Goal: Task Accomplishment & Management: Use online tool/utility

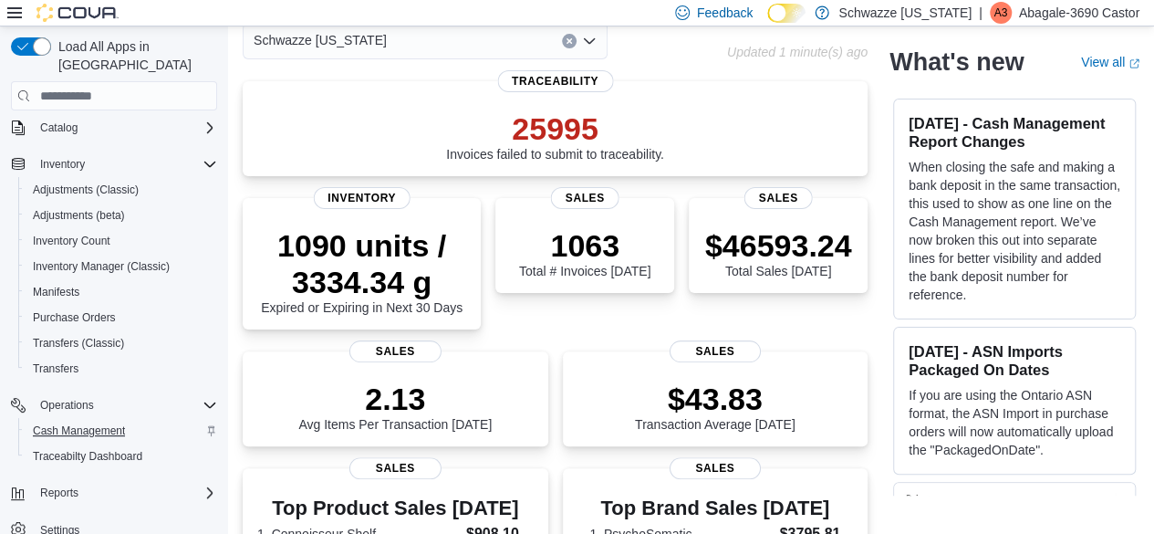
scroll to position [93, 0]
click at [77, 423] on span "Cash Management" at bounding box center [79, 430] width 92 height 15
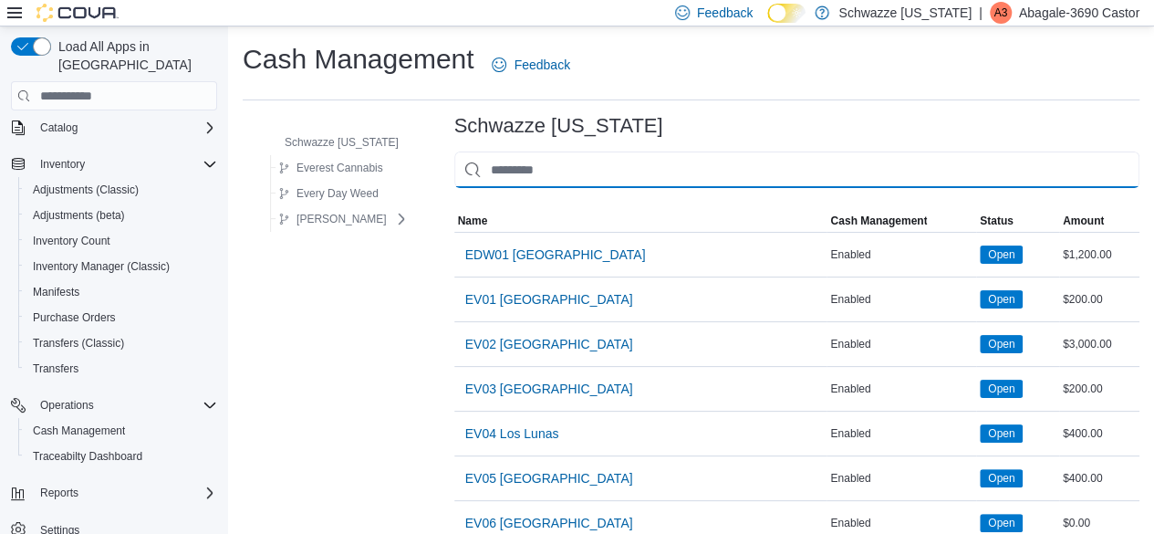
click at [568, 179] on input "This is a search bar. As you type, the results lower in the page will automatic…" at bounding box center [796, 169] width 685 height 36
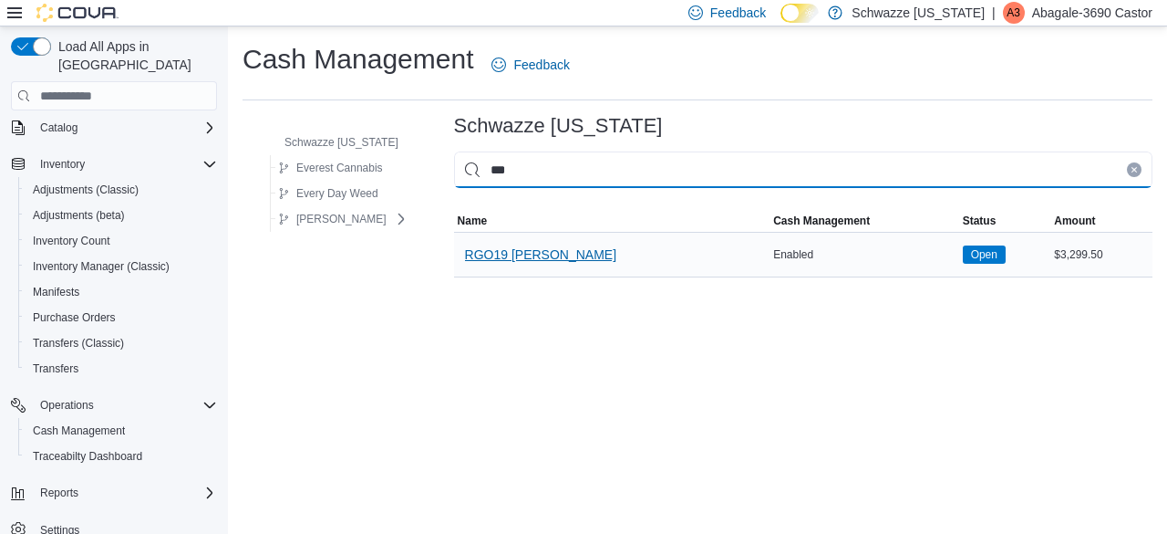
type input "***"
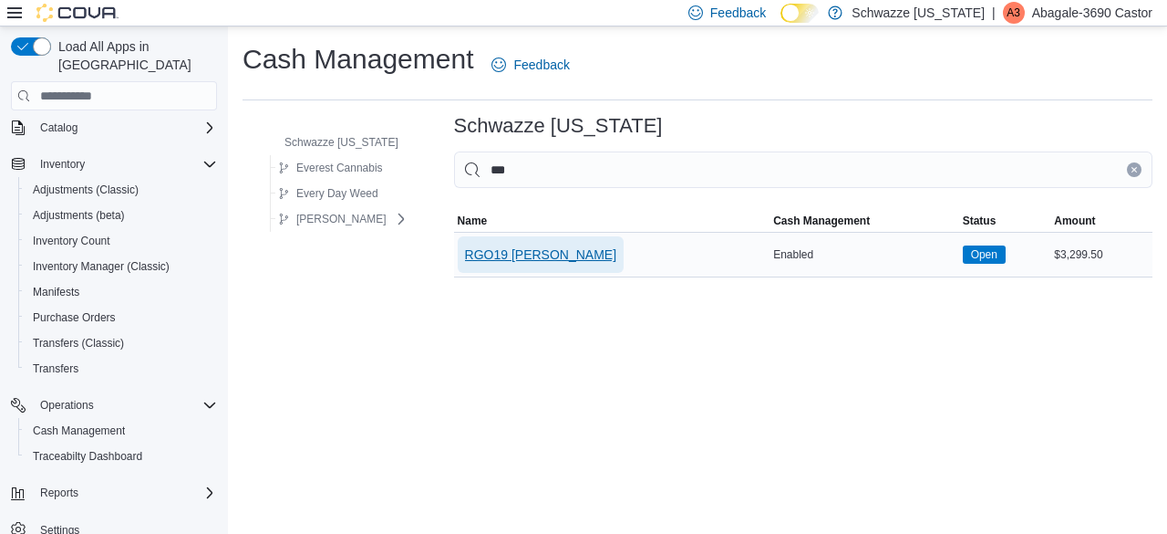
click at [524, 252] on span "RGO19 [PERSON_NAME]" at bounding box center [541, 254] width 152 height 18
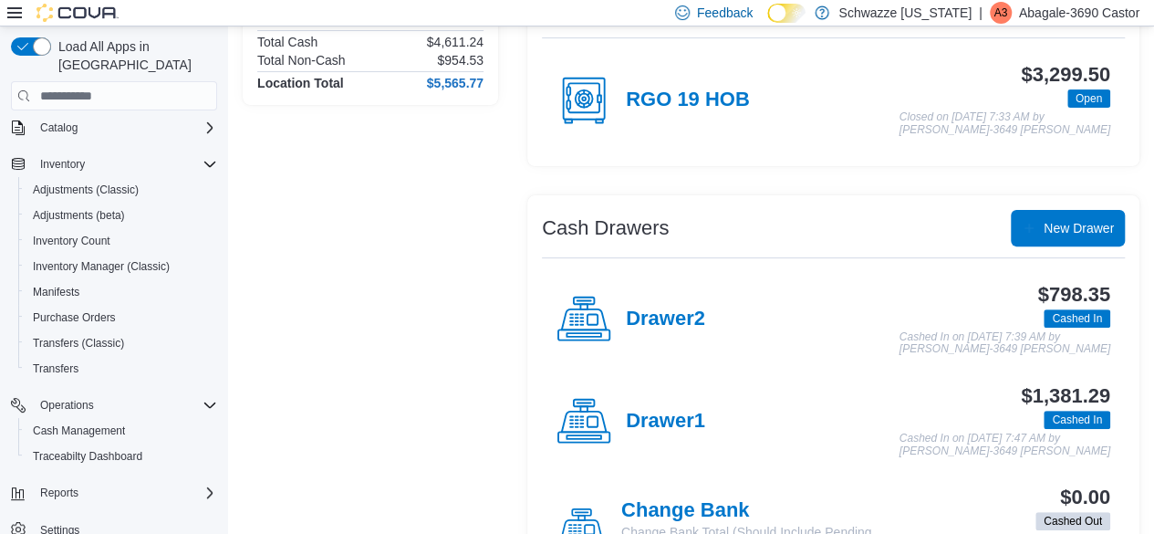
scroll to position [193, 0]
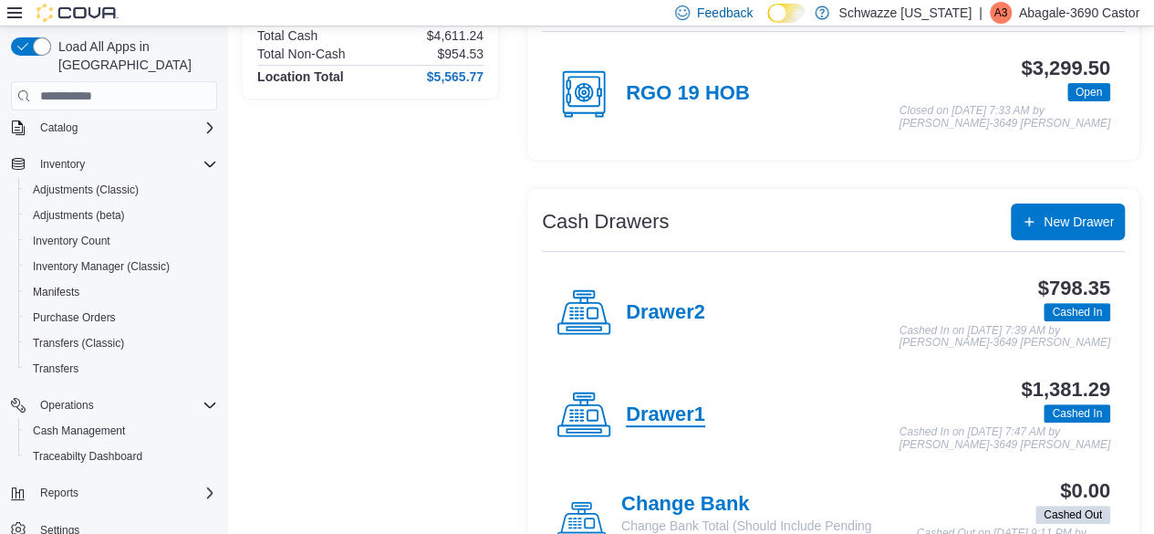
click at [679, 409] on h4 "Drawer1" at bounding box center [665, 415] width 79 height 24
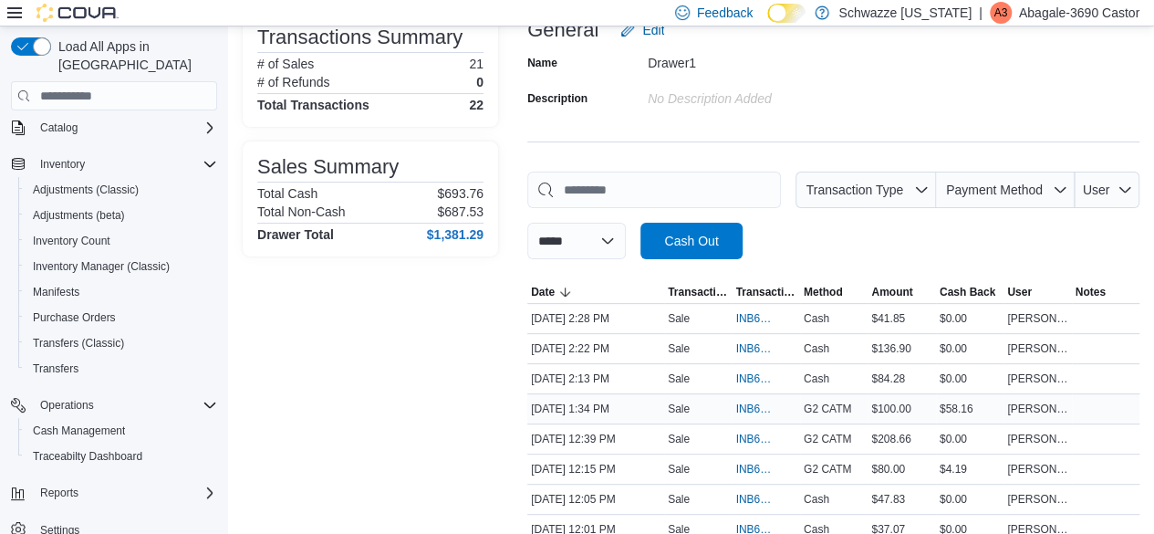
scroll to position [137, 0]
click at [758, 404] on span "INB6W5-3608157" at bounding box center [756, 407] width 42 height 15
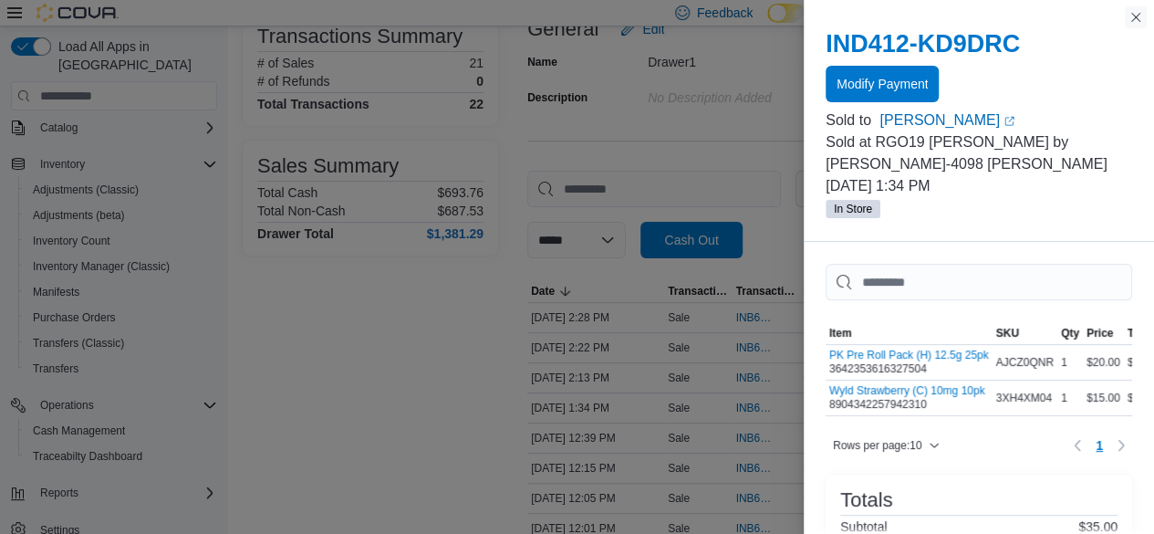
click at [1129, 24] on button "Close this dialog" at bounding box center [1136, 17] width 22 height 22
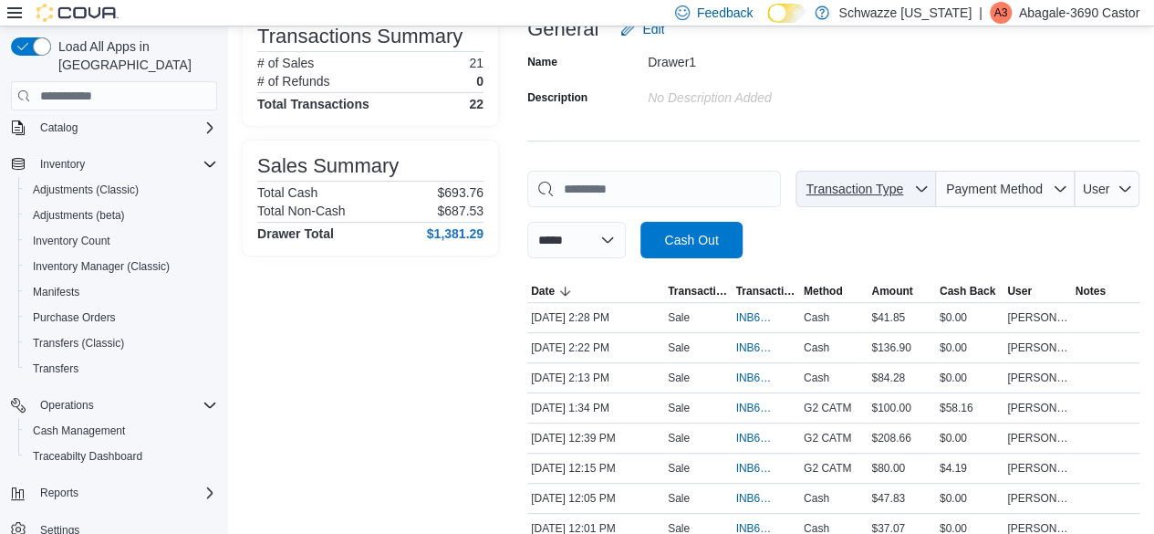
click at [928, 189] on icon "button" at bounding box center [921, 189] width 15 height 15
click at [1054, 222] on div "**********" at bounding box center [833, 215] width 612 height 88
click at [1043, 192] on span "Payment Method" at bounding box center [994, 189] width 97 height 15
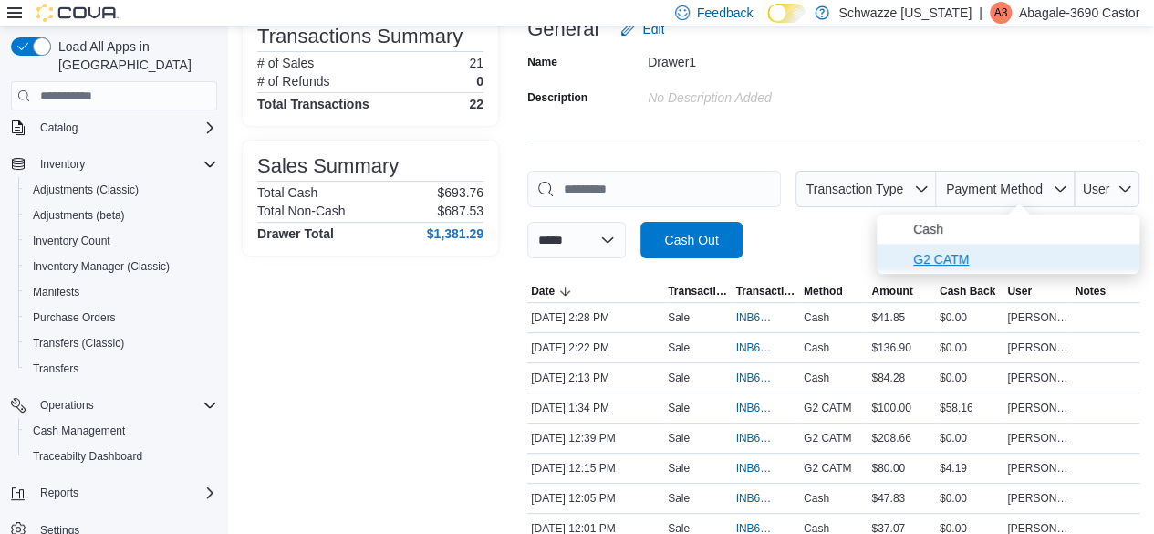
click at [1003, 249] on span "G2 CATM" at bounding box center [1020, 259] width 215 height 22
type input "**********"
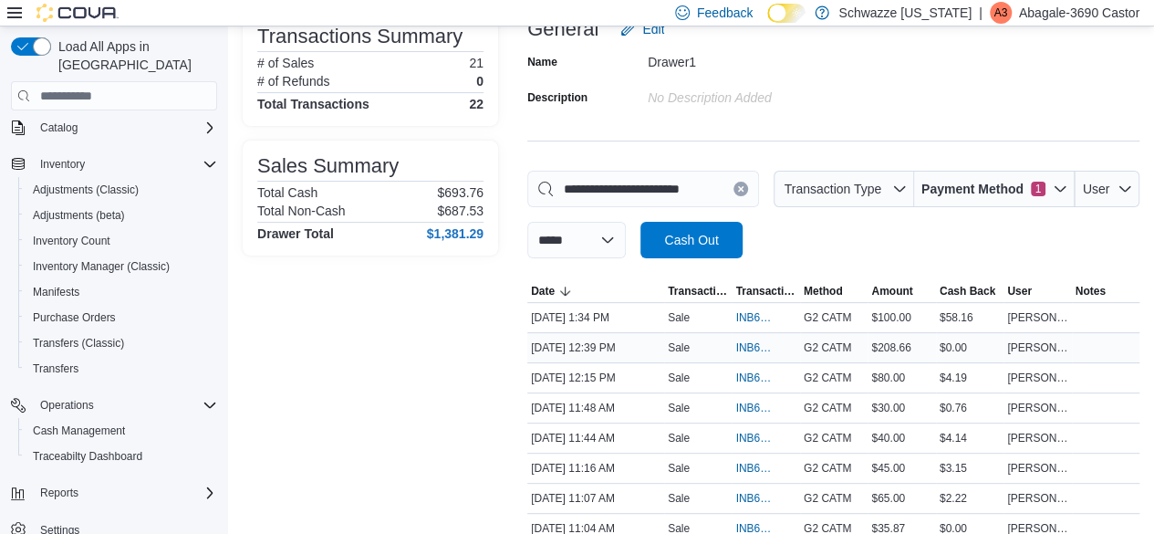
click at [995, 355] on div "$0.00" at bounding box center [969, 348] width 67 height 22
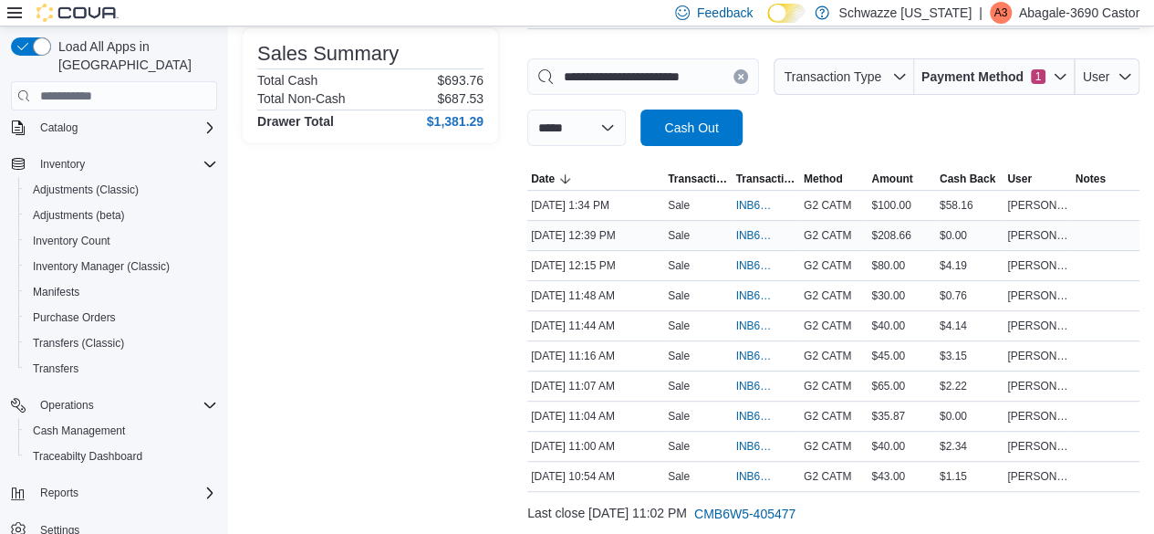
scroll to position [255, 0]
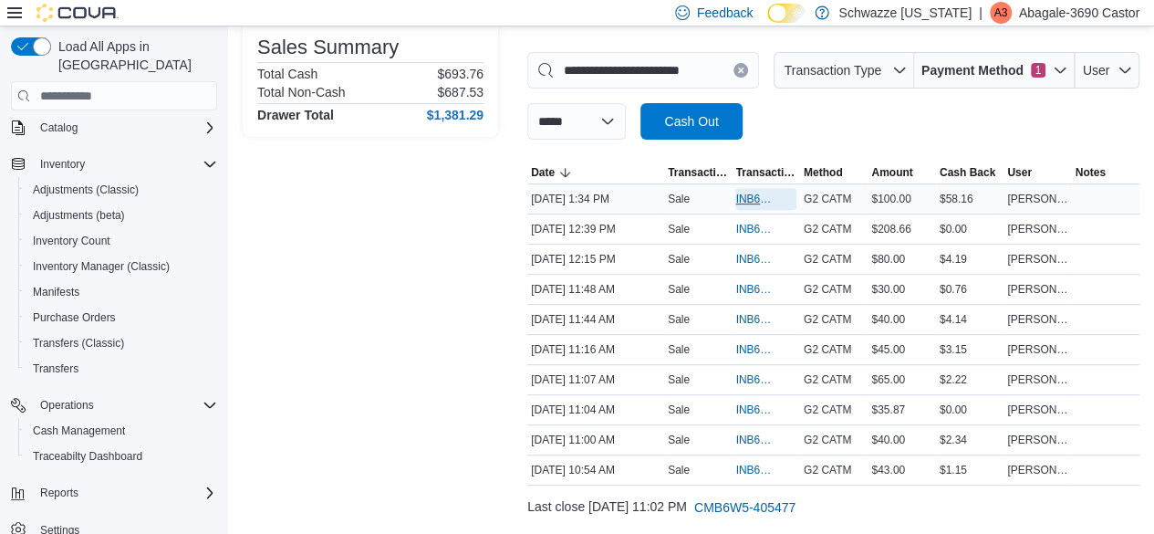
click at [761, 192] on span "INB6W5-3608157" at bounding box center [756, 199] width 42 height 15
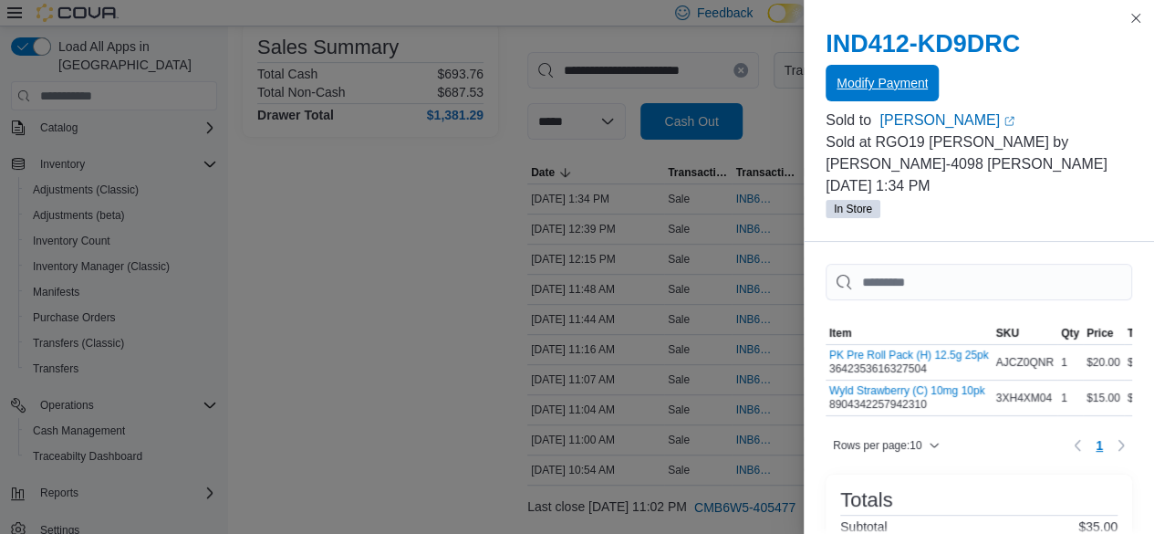
click at [884, 86] on span "Modify Payment" at bounding box center [881, 83] width 91 height 18
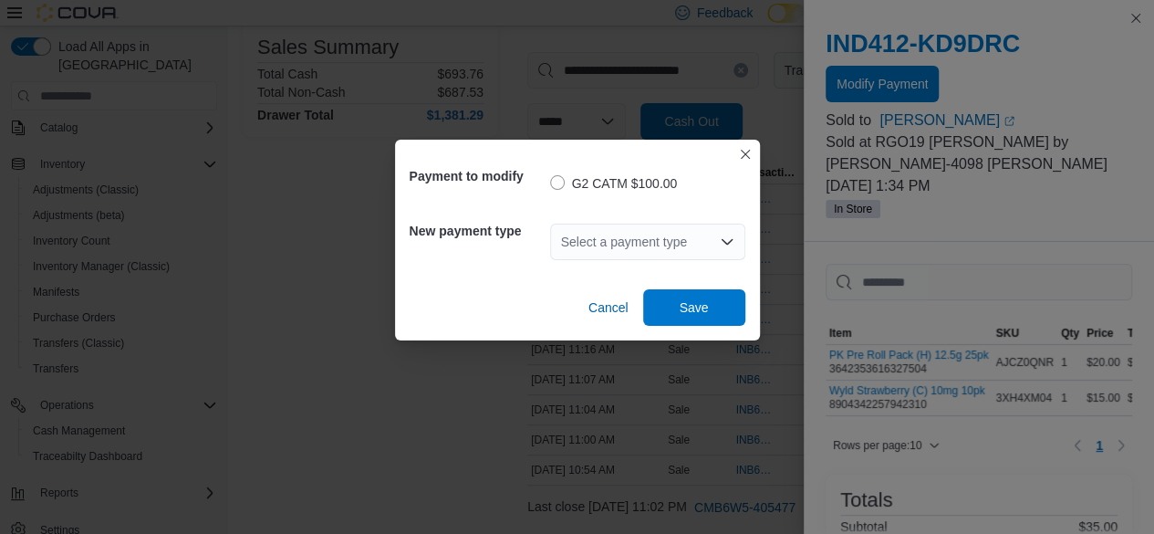
click at [697, 238] on div "Select a payment type" at bounding box center [647, 241] width 195 height 36
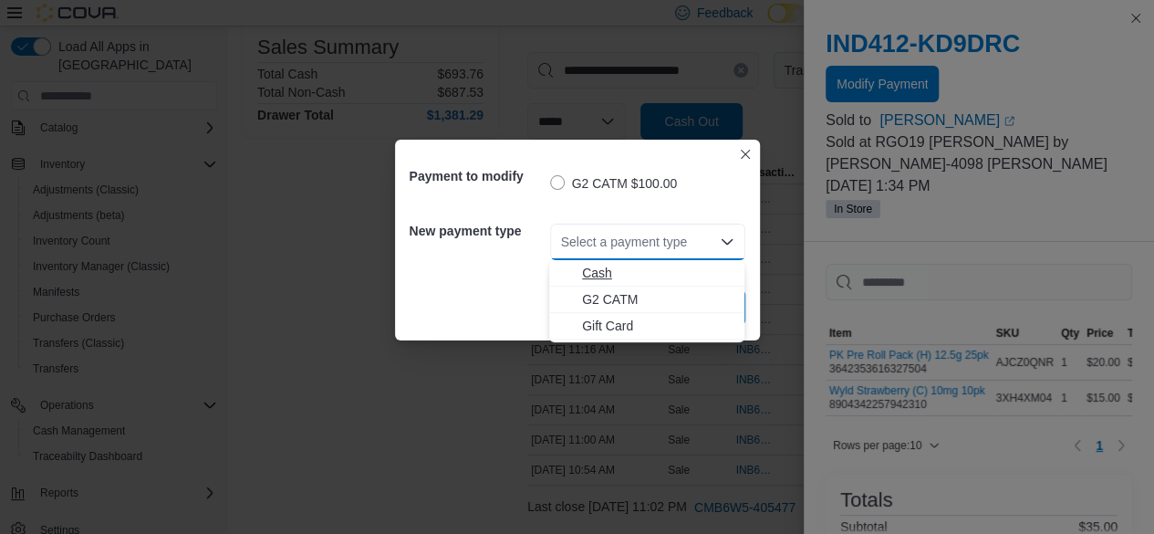
click at [653, 273] on span "Cash" at bounding box center [657, 273] width 151 height 18
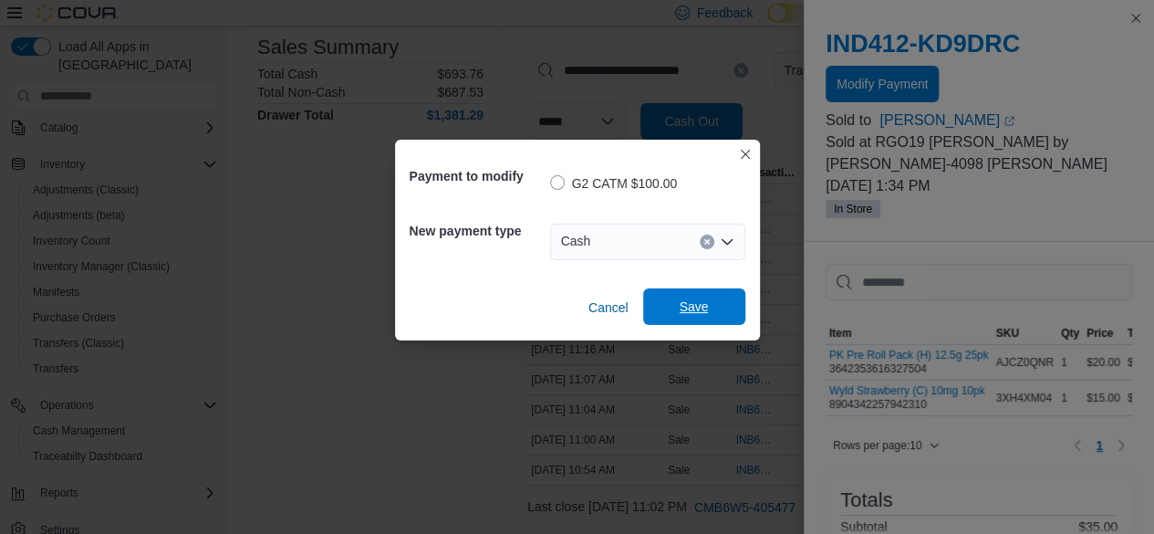
click at [683, 300] on span "Save" at bounding box center [693, 306] width 29 height 18
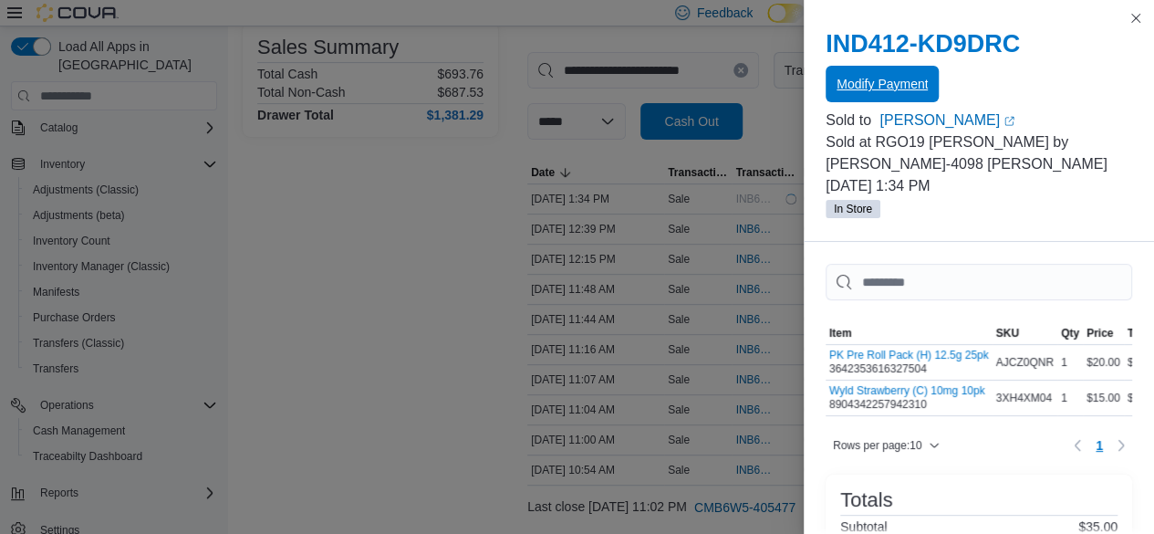
scroll to position [0, 0]
click at [1134, 20] on button "Close this dialog" at bounding box center [1136, 17] width 22 height 22
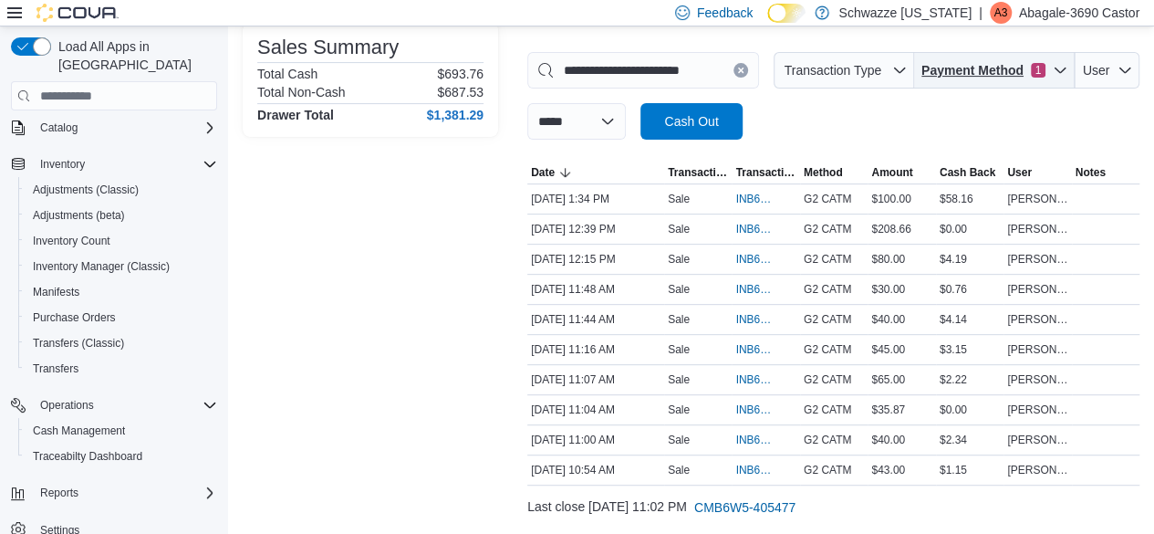
click at [1022, 72] on span "Payment Method" at bounding box center [972, 70] width 102 height 18
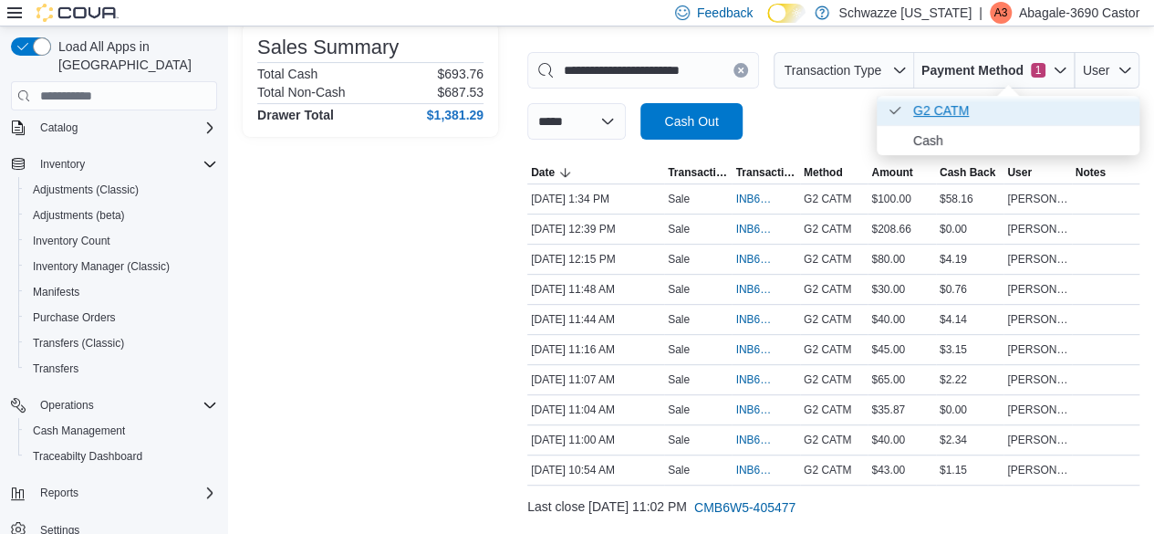
click at [961, 111] on span "G2 CATM . Checked option." at bounding box center [1020, 110] width 215 height 22
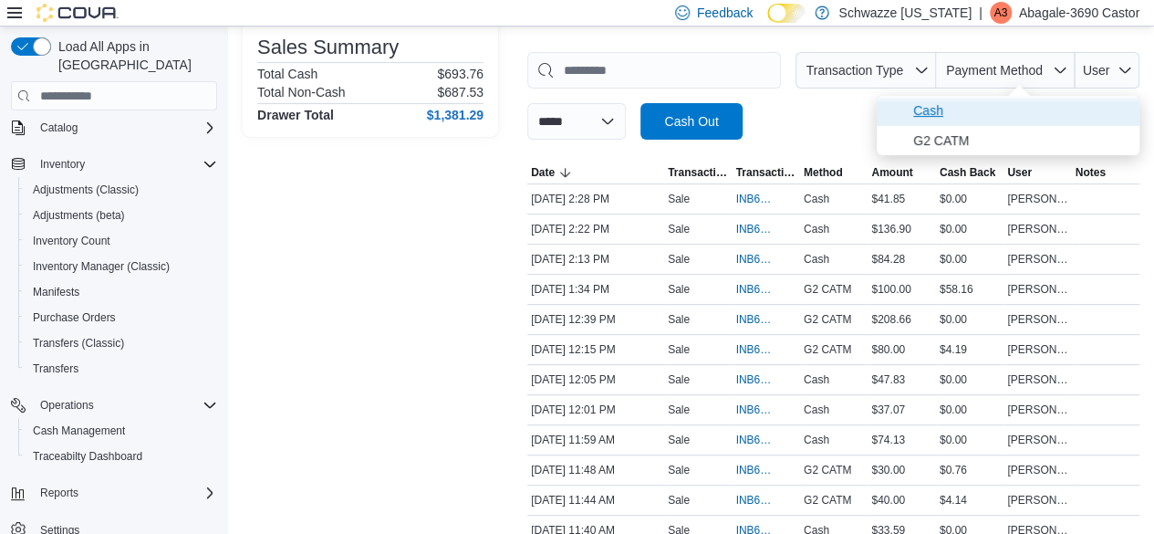
click at [961, 111] on span "Cash" at bounding box center [1020, 110] width 215 height 22
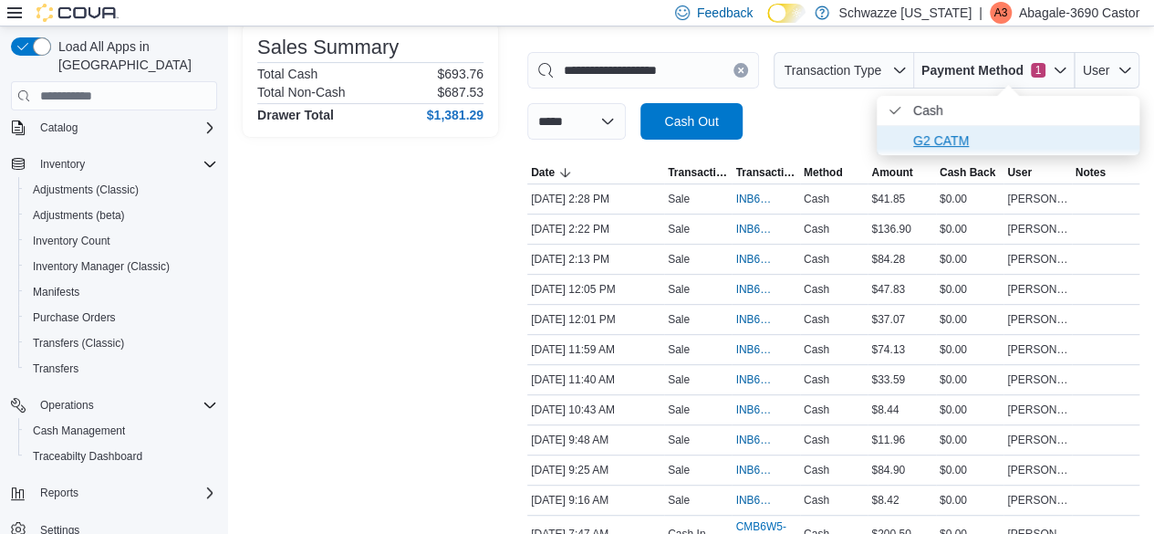
click at [956, 136] on span "G2 CATM" at bounding box center [1020, 141] width 215 height 22
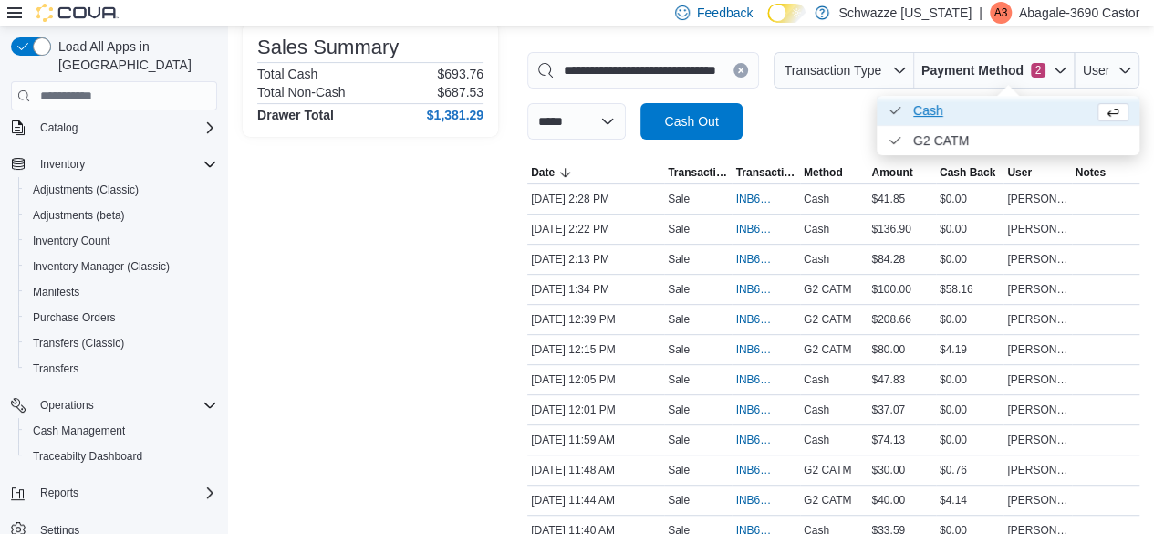
click at [948, 107] on span "Cash . Checked option." at bounding box center [999, 110] width 173 height 22
type input "**********"
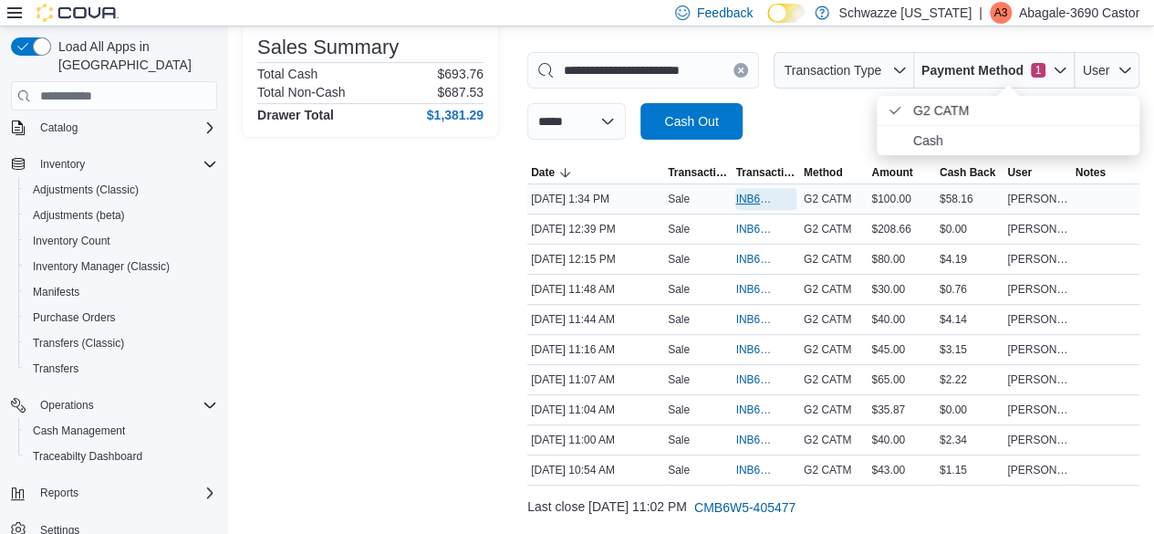
click at [754, 190] on span "INB6W5-3608157" at bounding box center [765, 199] width 60 height 22
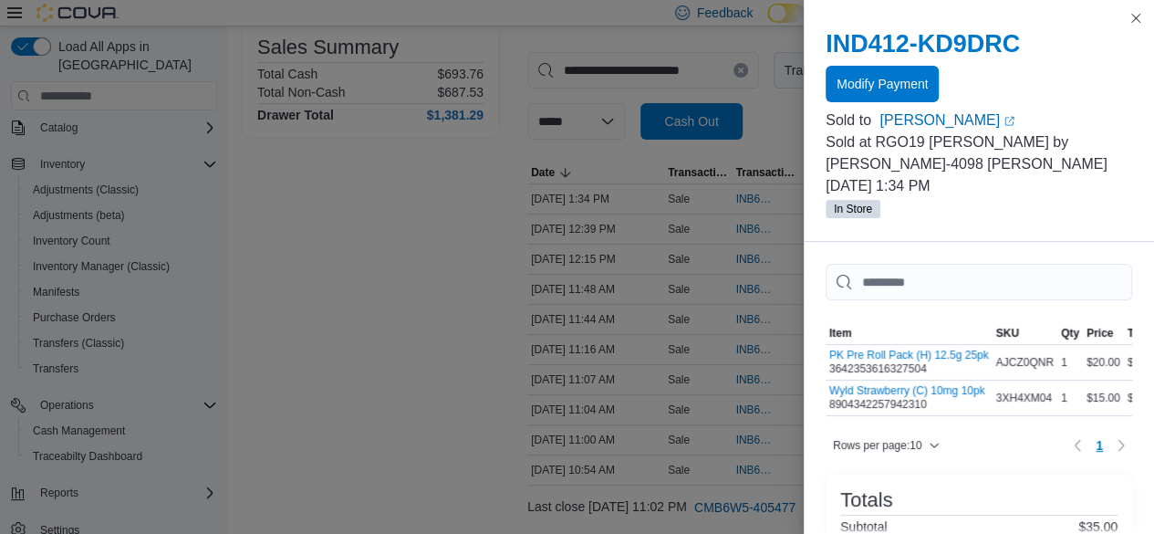
scroll to position [297, 0]
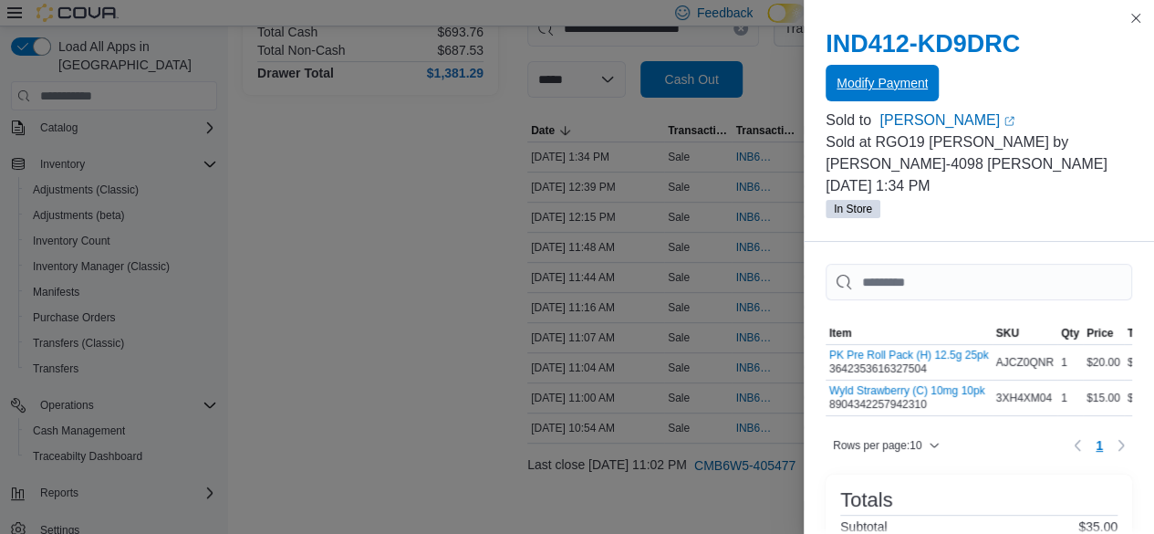
click at [887, 82] on span "Modify Payment" at bounding box center [881, 83] width 91 height 18
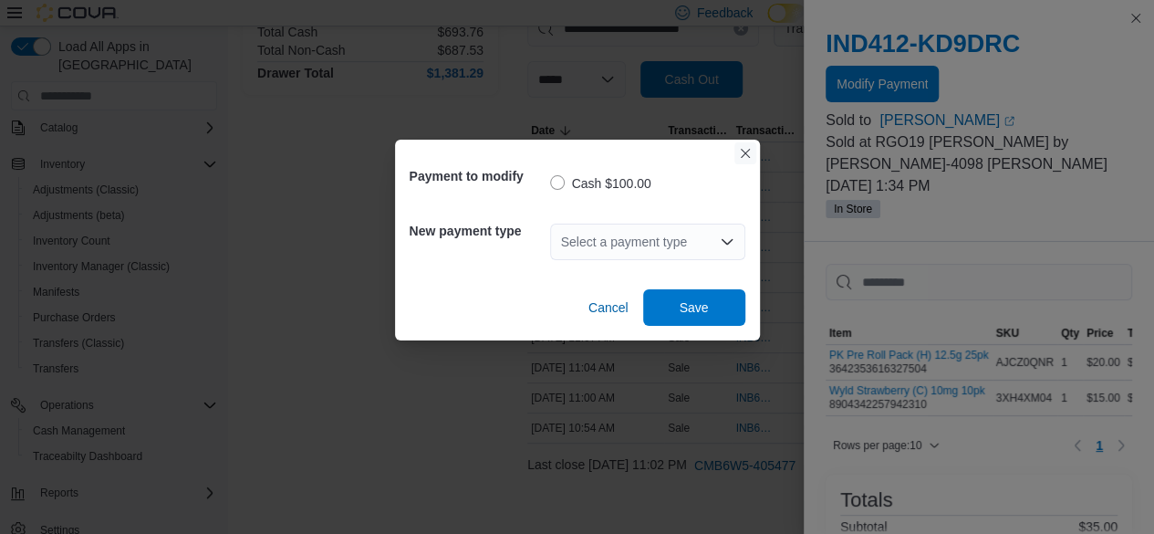
click at [739, 150] on button "Closes this modal window" at bounding box center [745, 153] width 22 height 22
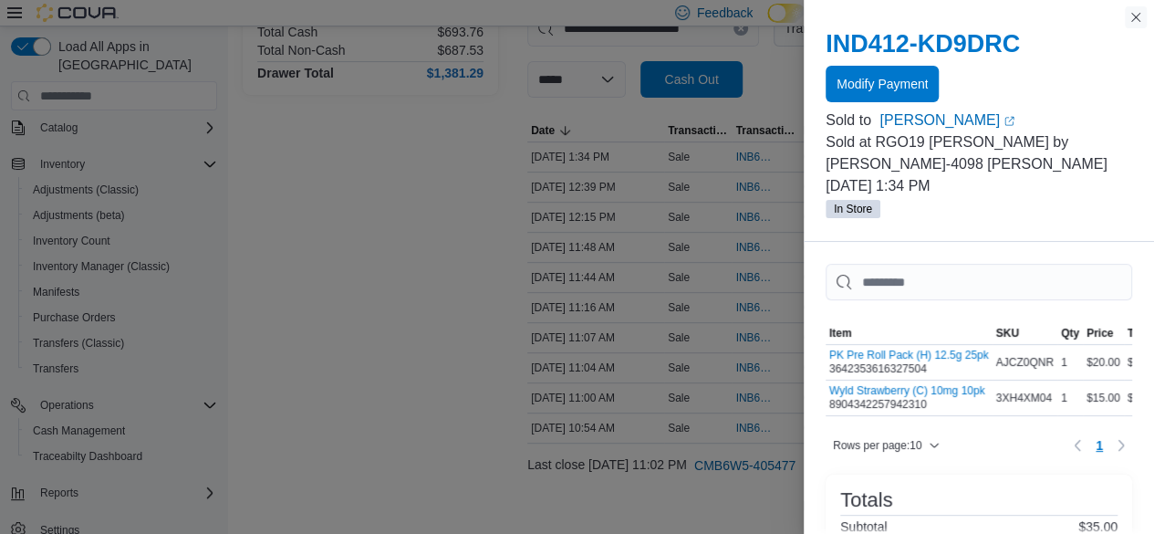
click at [1126, 18] on button "Close this dialog" at bounding box center [1136, 17] width 22 height 22
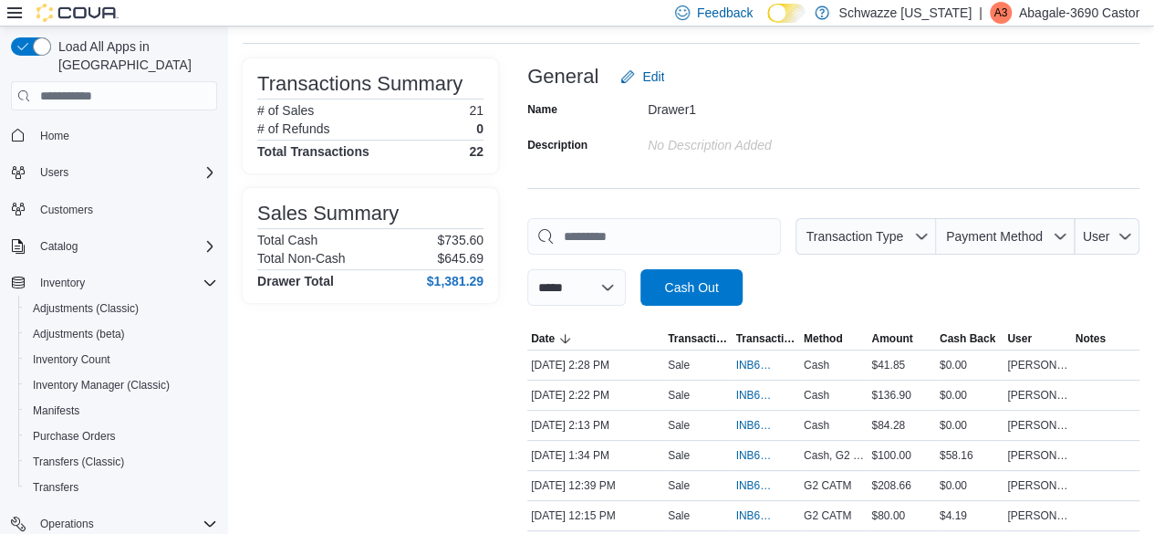
scroll to position [96, 0]
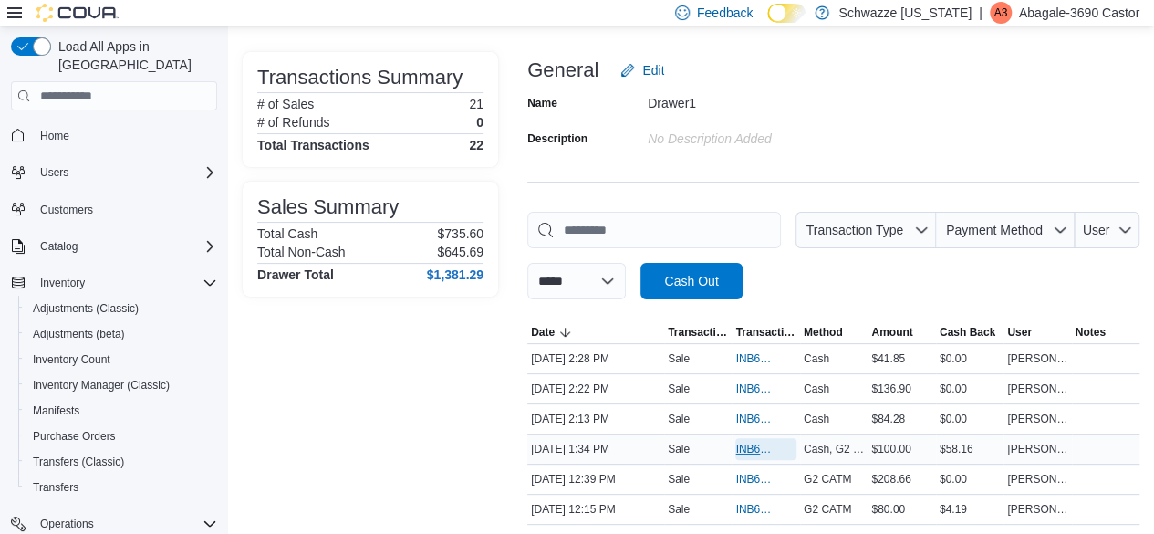
click at [752, 448] on span "INB6W5-3608157" at bounding box center [756, 448] width 42 height 15
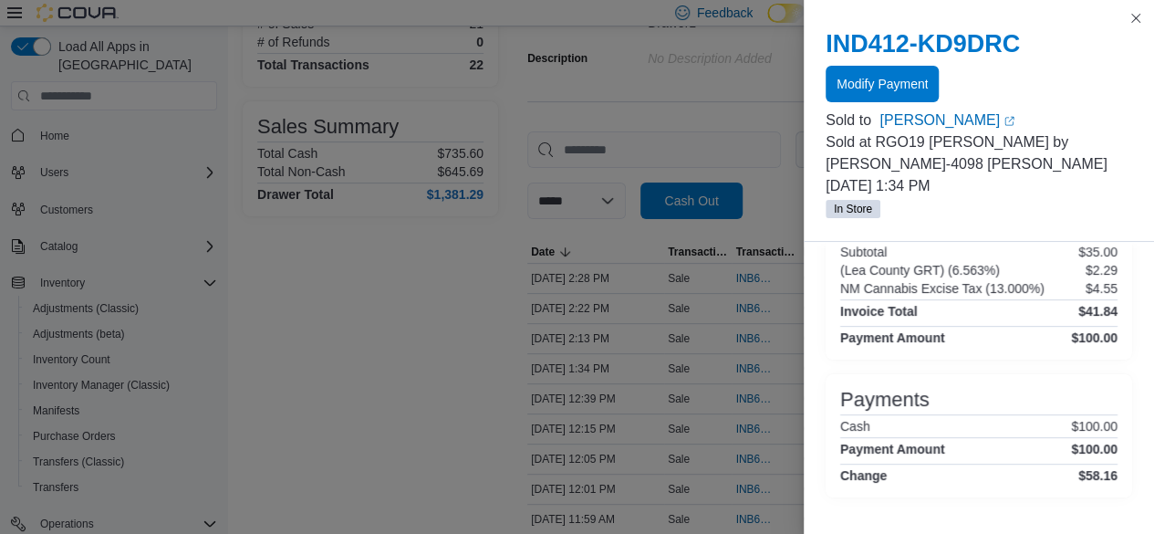
scroll to position [286, 0]
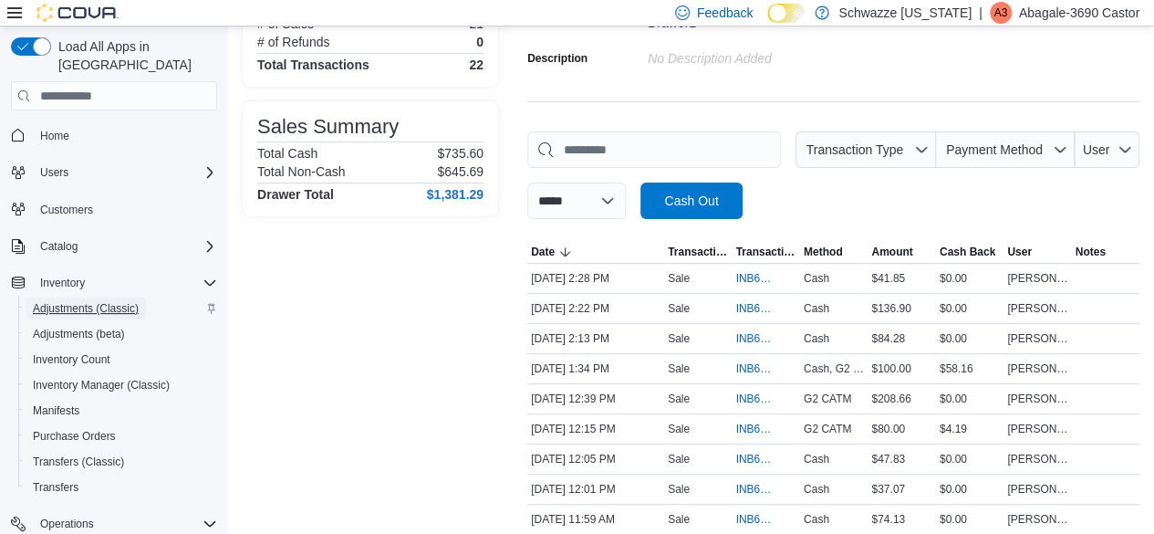
click at [99, 301] on span "Adjustments (Classic)" at bounding box center [86, 308] width 106 height 15
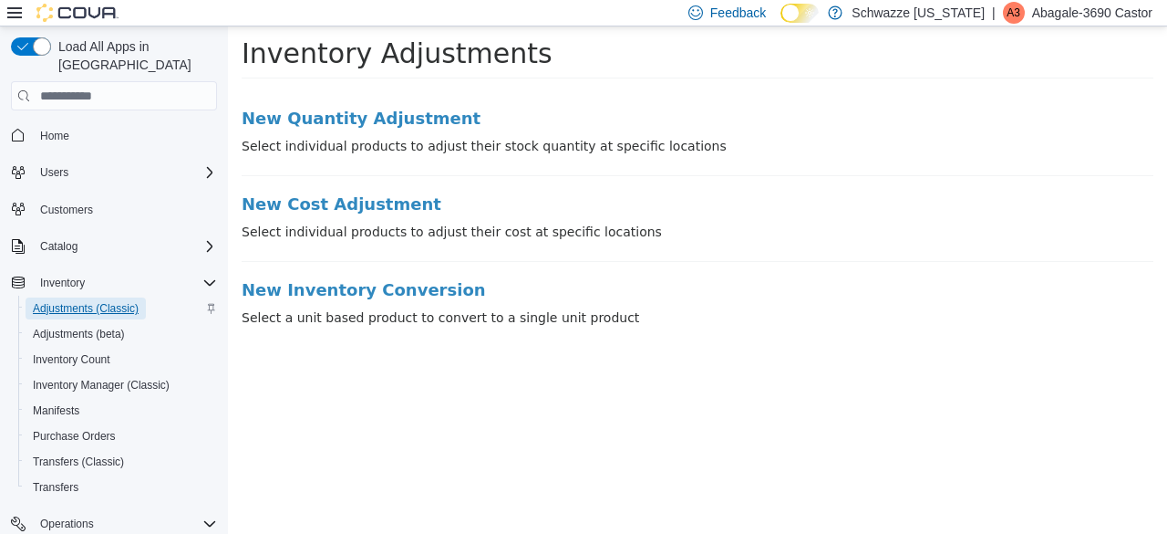
click at [126, 301] on span "Adjustments (Classic)" at bounding box center [86, 308] width 106 height 15
click at [109, 301] on span "Adjustments (Classic)" at bounding box center [86, 308] width 106 height 15
click at [88, 378] on span "Inventory Manager (Classic)" at bounding box center [101, 385] width 137 height 15
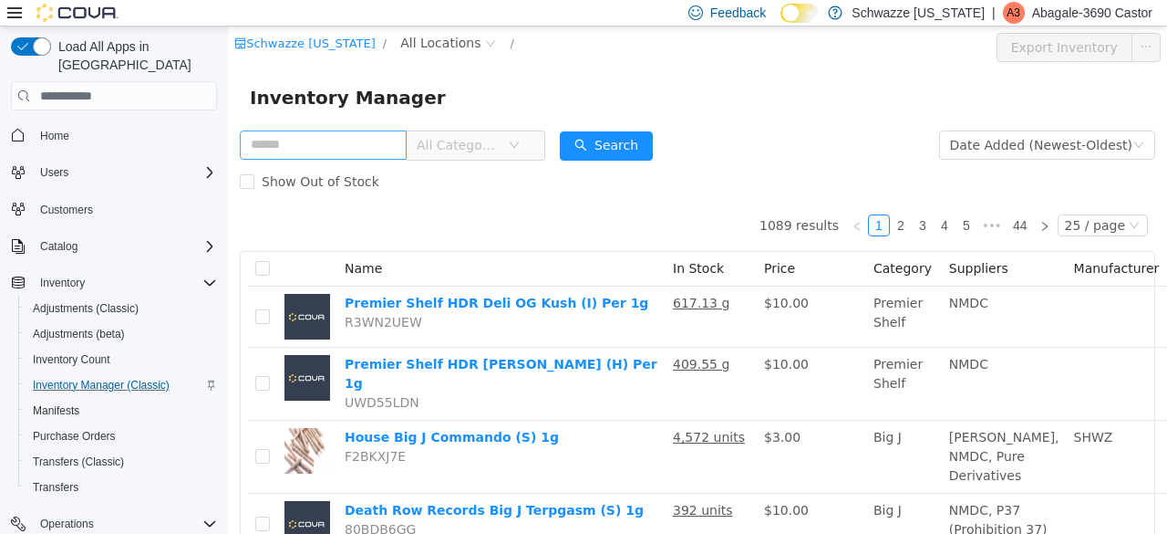
click at [363, 150] on input "text" at bounding box center [323, 144] width 167 height 29
click at [431, 48] on span "All Locations" at bounding box center [440, 43] width 80 height 20
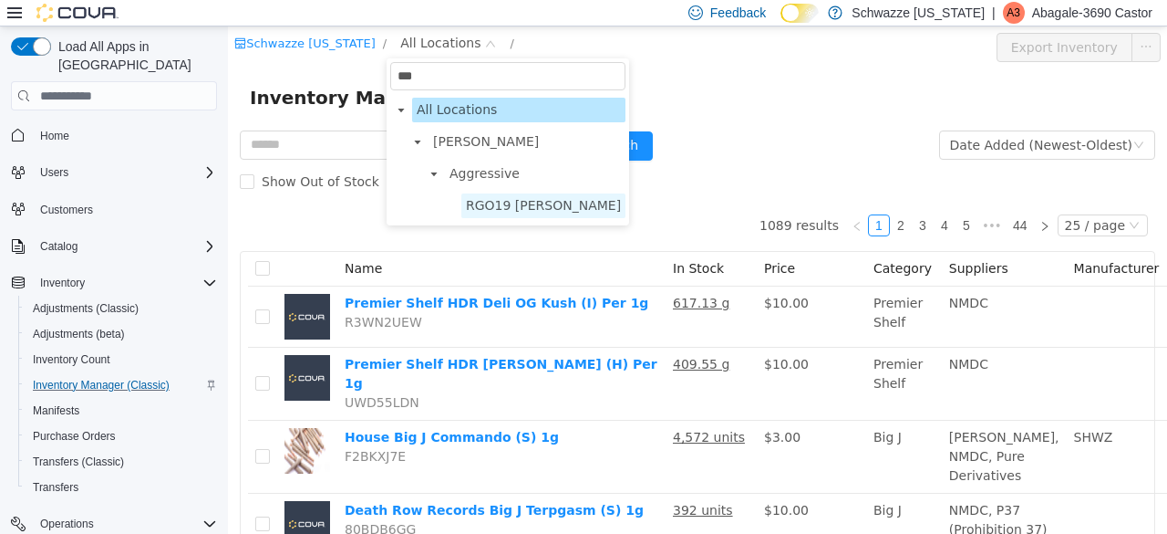
type input "***"
click at [478, 206] on span "RGO19 [PERSON_NAME]" at bounding box center [543, 205] width 155 height 15
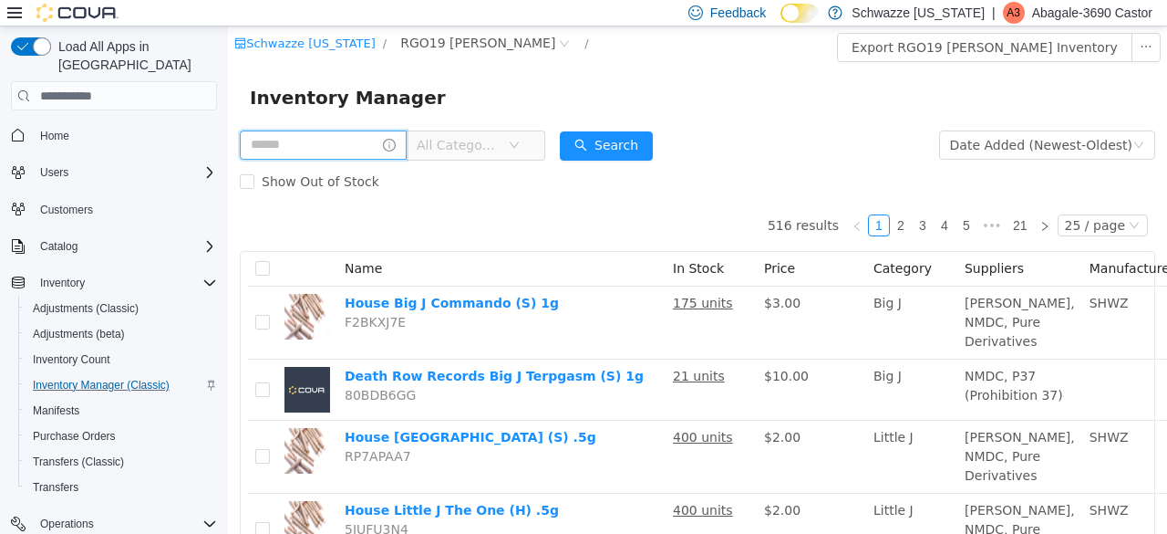
click at [316, 148] on input "text" at bounding box center [323, 144] width 167 height 29
type input "*"
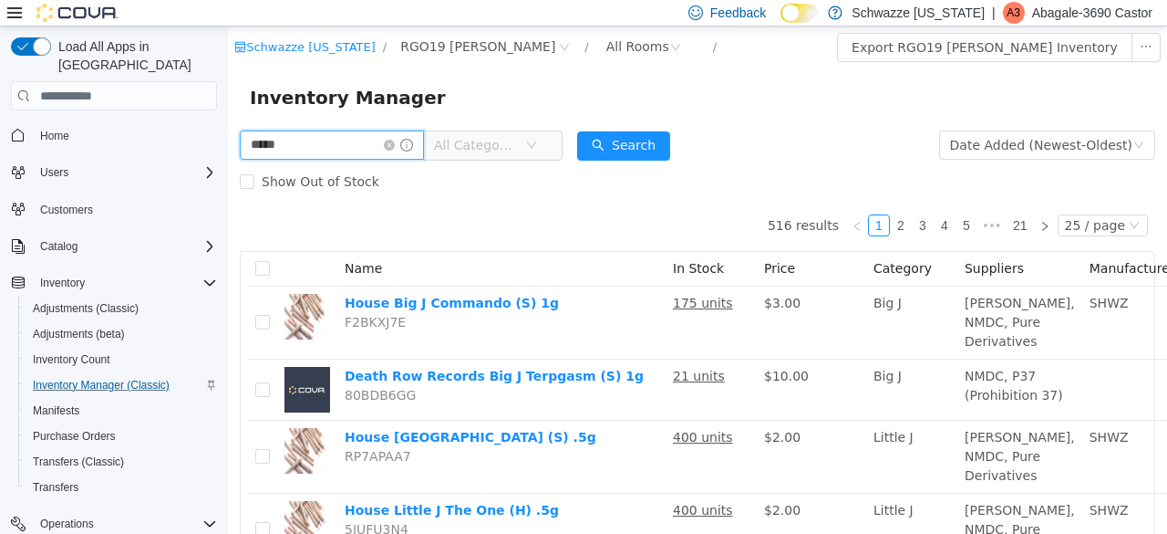
type input "*****"
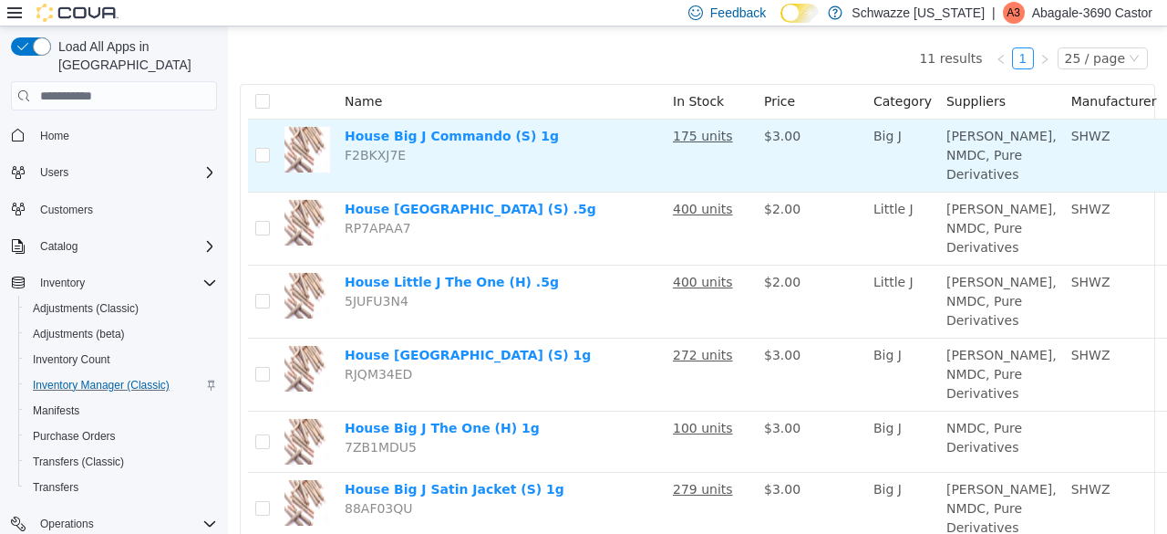
scroll to position [176, 0]
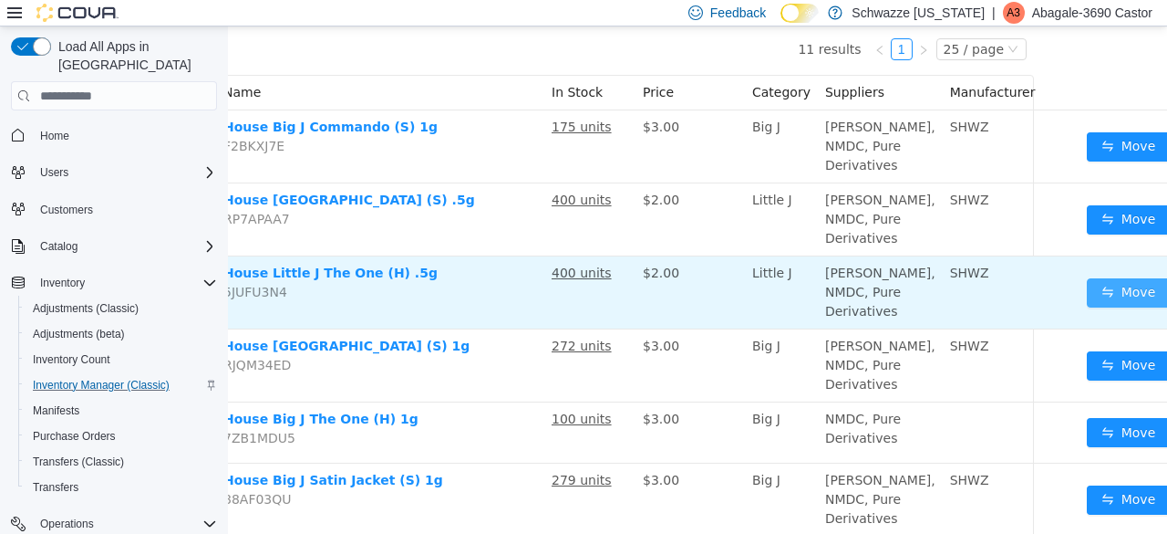
click at [1087, 307] on button "Move" at bounding box center [1129, 292] width 84 height 29
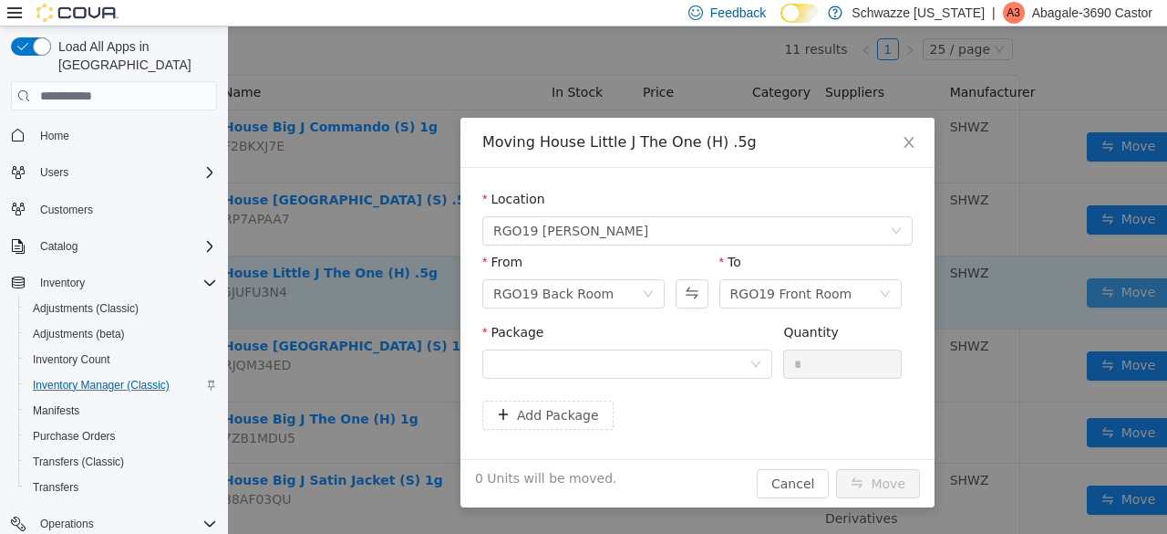
scroll to position [176, 108]
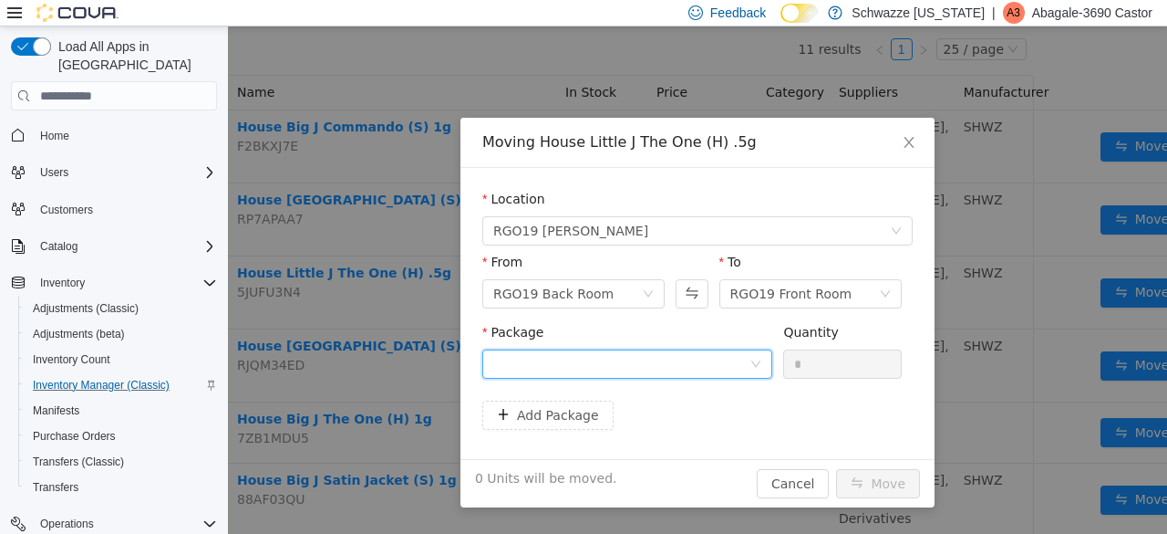
click at [684, 368] on div at bounding box center [621, 363] width 256 height 27
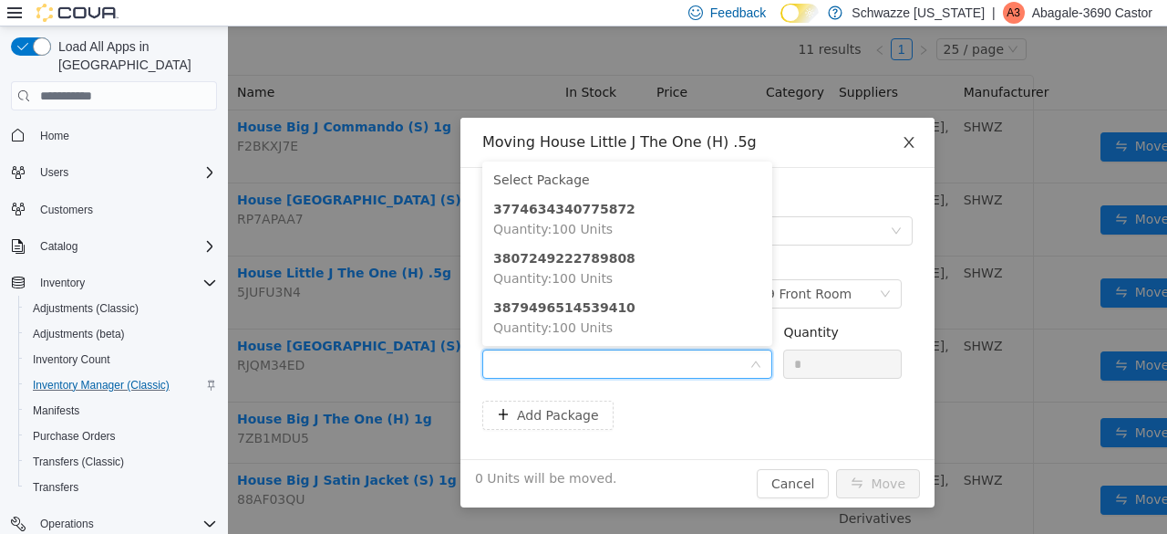
click at [915, 139] on span "Close" at bounding box center [909, 143] width 51 height 51
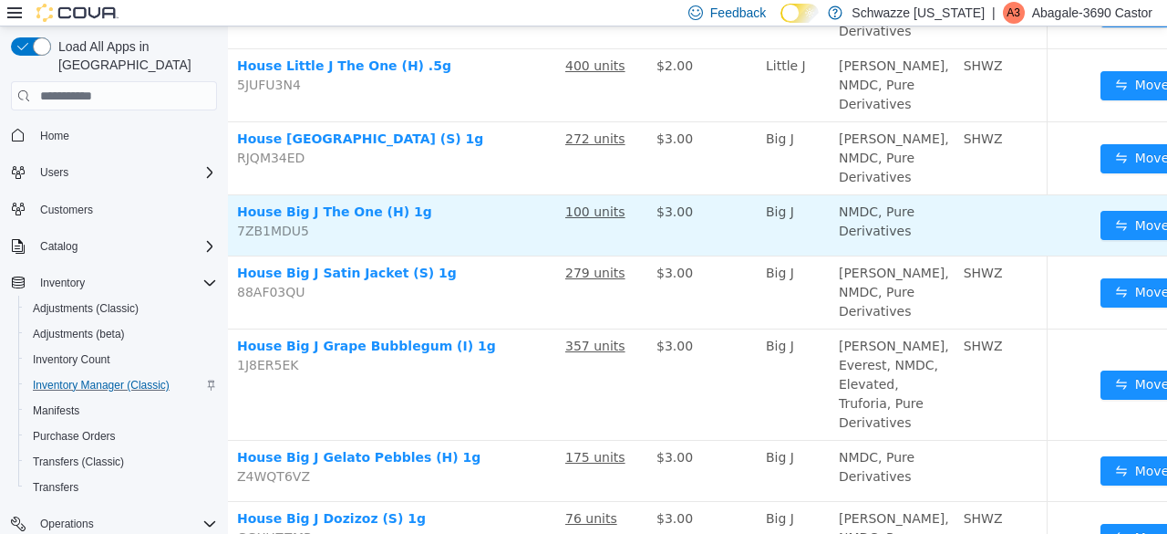
scroll to position [384, 108]
